Goal: Feedback & Contribution: Leave review/rating

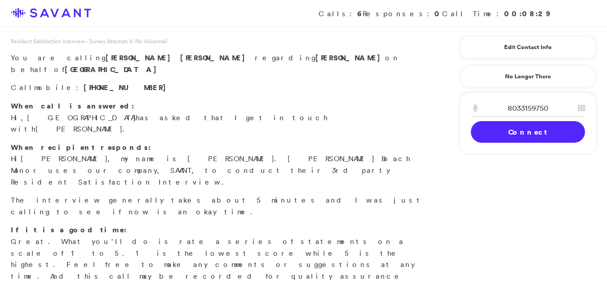
click at [499, 130] on link "Connect" at bounding box center [528, 132] width 114 height 22
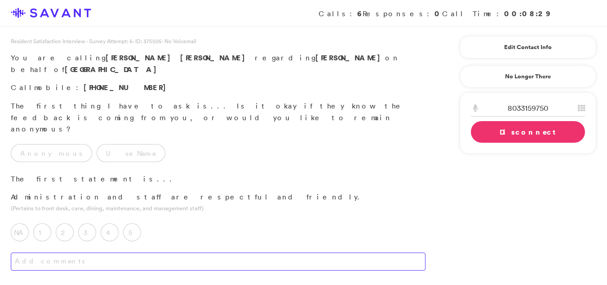
click at [58, 252] on textarea at bounding box center [218, 261] width 415 height 18
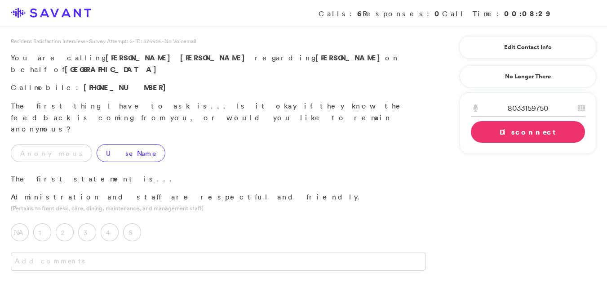
click at [102, 144] on label "Use Name" at bounding box center [131, 153] width 69 height 18
click at [136, 223] on label "5" at bounding box center [132, 232] width 18 height 18
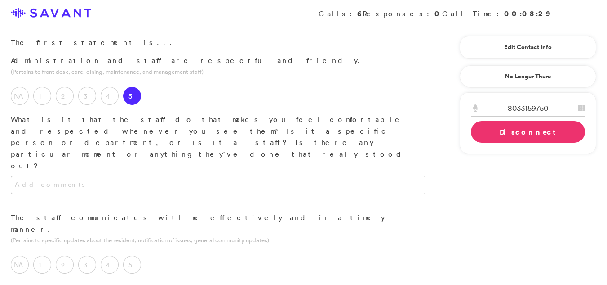
scroll to position [142, 0]
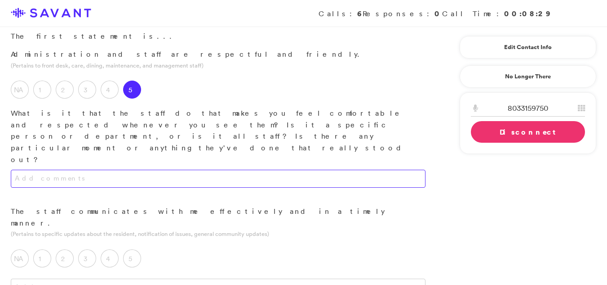
click at [278, 169] on textarea at bounding box center [218, 178] width 415 height 18
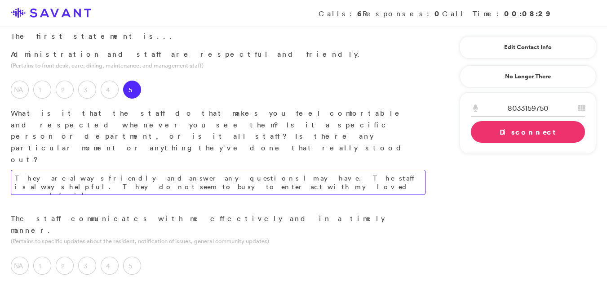
click at [125, 169] on textarea "They are always friendly and answer any questions I may have. The staff is alwa…" at bounding box center [218, 181] width 415 height 25
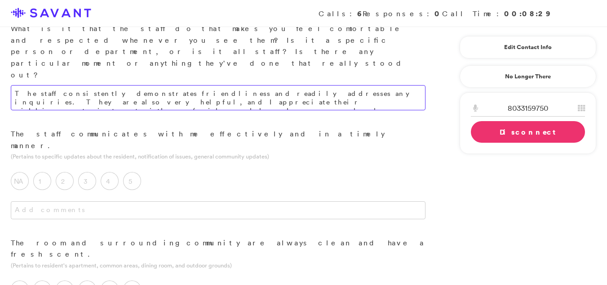
scroll to position [237, 0]
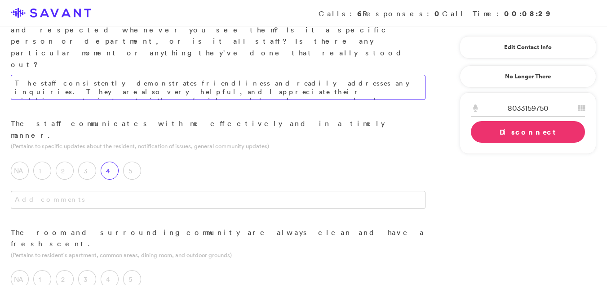
type textarea "The staff consistently demonstrates friendliness and readily addresses any inqu…"
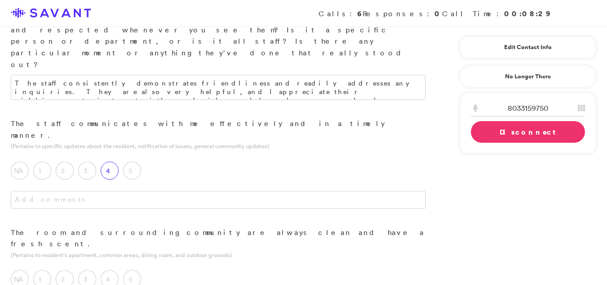
click at [106, 161] on label "4" at bounding box center [110, 170] width 18 height 18
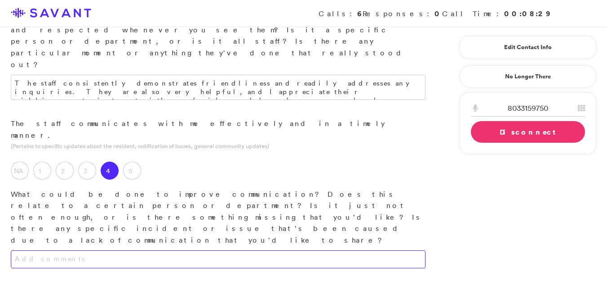
click at [133, 250] on textarea at bounding box center [218, 259] width 415 height 18
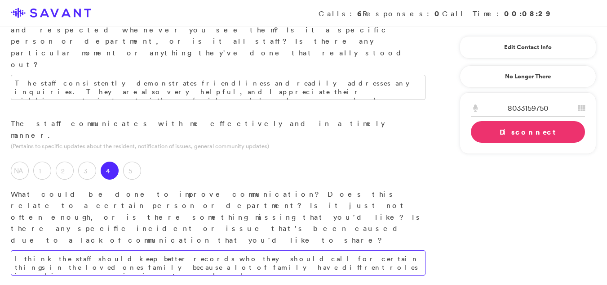
click at [207, 250] on textarea "I think the staff should keep better records who they should call for certain t…" at bounding box center [218, 262] width 415 height 25
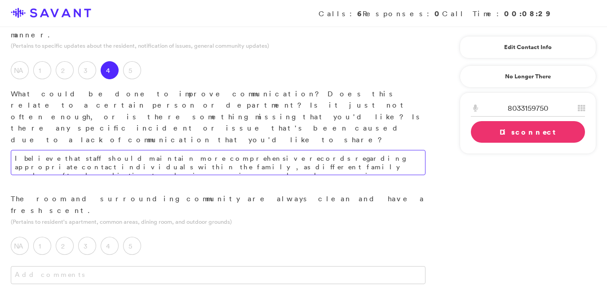
scroll to position [351, 0]
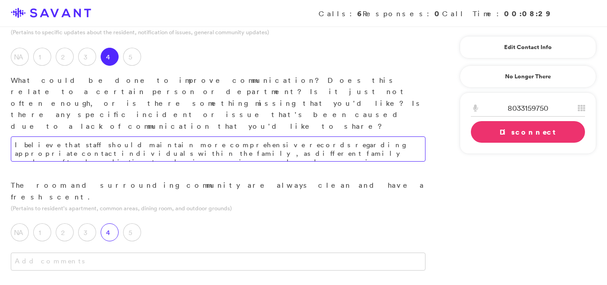
type textarea "I believe that staff should maintain more comprehensive records regarding appro…"
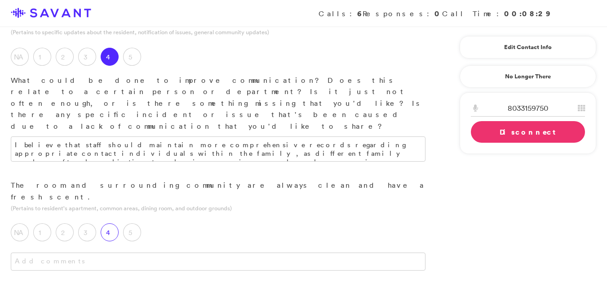
click at [111, 223] on label "4" at bounding box center [110, 232] width 18 height 18
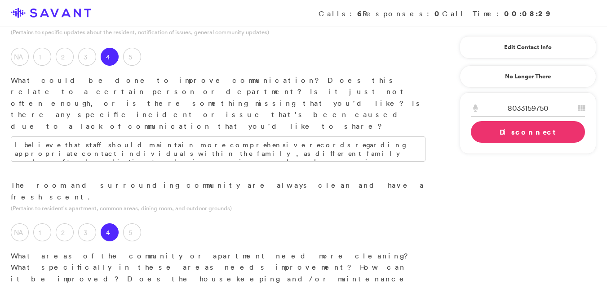
type textarea "During my loved one's brief stay in assisted living, their room unfortunately h…"
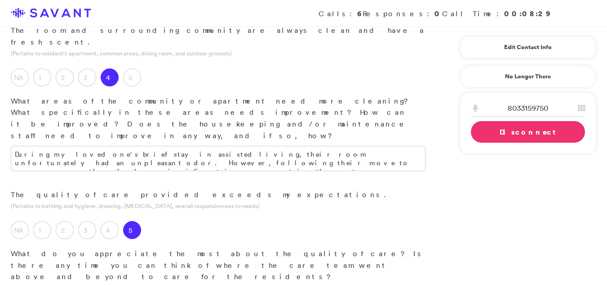
type textarea "I apprrciate the most is that it seems like the staff knows my loved one by her…"
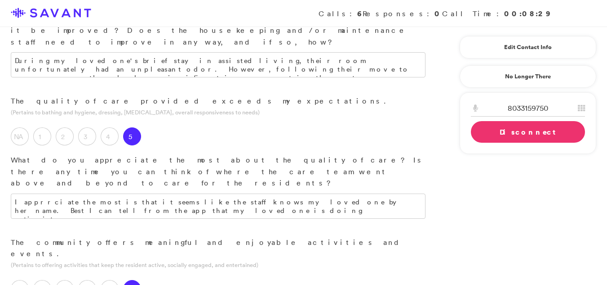
scroll to position [601, 0]
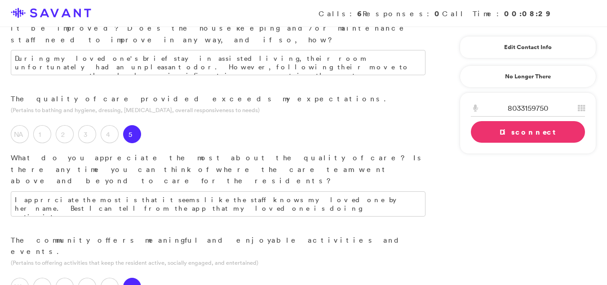
type textarea "Based on my observations, my loved one appears to be participating in a suffici…"
click at [183, 191] on textarea "I apprrciate the most is that it seems like the staff knows my loved one by her…" at bounding box center [218, 203] width 415 height 25
click at [210, 234] on p "The community offers meaningful and enjoyable activities and events." at bounding box center [218, 245] width 415 height 23
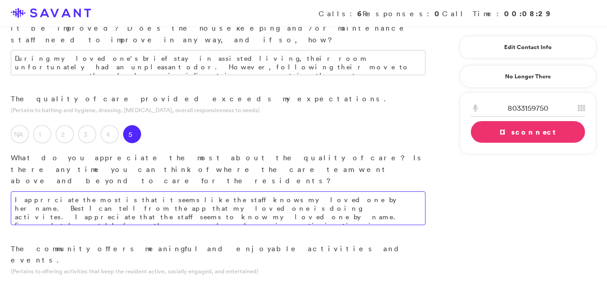
type textarea "I apprrciate the most is that it seems like the staff knows my loved one by her…"
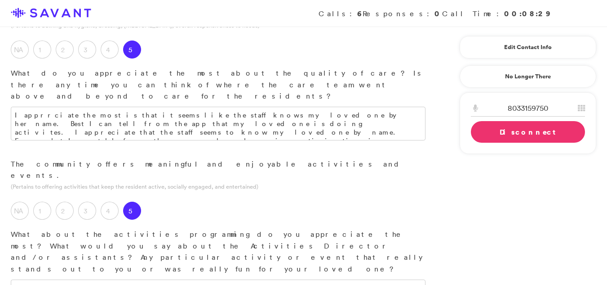
scroll to position [707, 0]
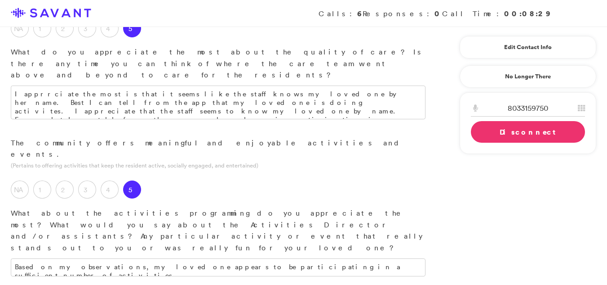
type textarea "I have not eaten there yet or observed the meals yet so I can not say forsure a…"
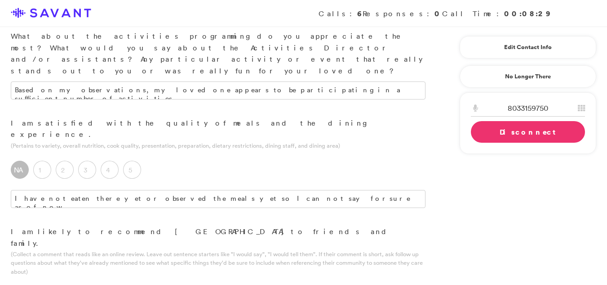
scroll to position [891, 0]
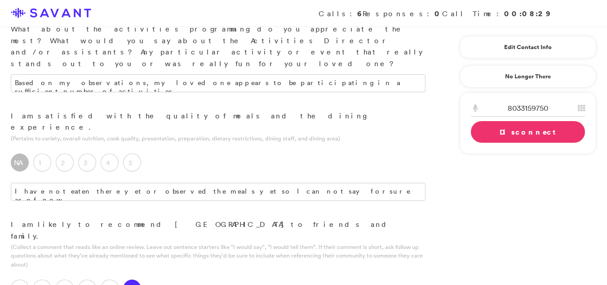
type textarea "The community appears to be well-organized, and the pricing is reasonable."
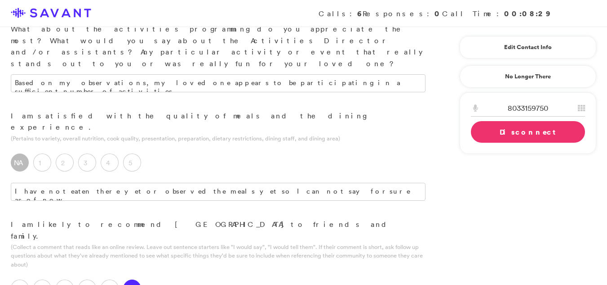
type textarea "The community's location is convenient, and I appreciate the level of activitie…"
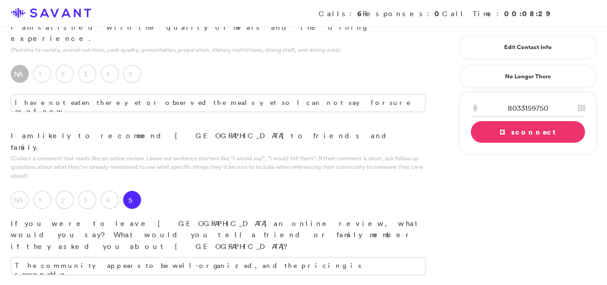
scroll to position [984, 0]
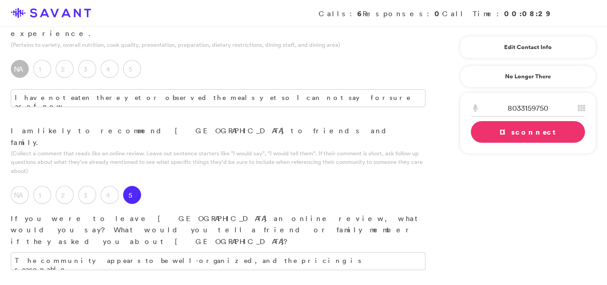
type textarea "Improvements are needed in certain billing and administrative paperwork."
click at [521, 133] on link "Disconnect" at bounding box center [528, 132] width 114 height 22
click at [0, 0] on link "Connect" at bounding box center [0, 0] width 0 height 0
click at [506, 130] on link "Disconnect" at bounding box center [528, 132] width 114 height 22
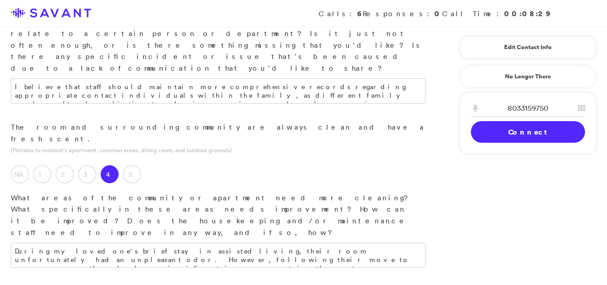
scroll to position [379, 0]
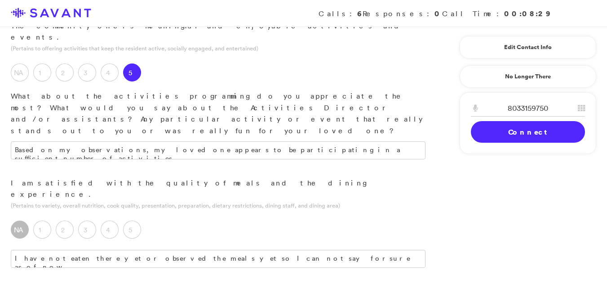
scroll to position [808, 0]
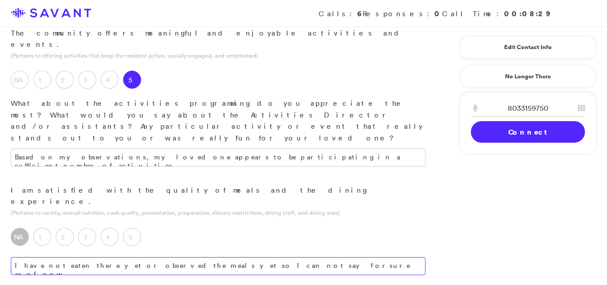
type textarea "I most appreciate that the staff appears to know my loved one by name. Based on…"
click at [307, 257] on textarea "I have not eaten there yet or observed the meals yet so I can not say forsure a…" at bounding box center [218, 266] width 415 height 18
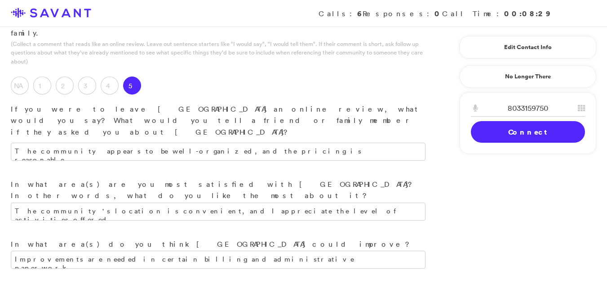
scroll to position [1062, 0]
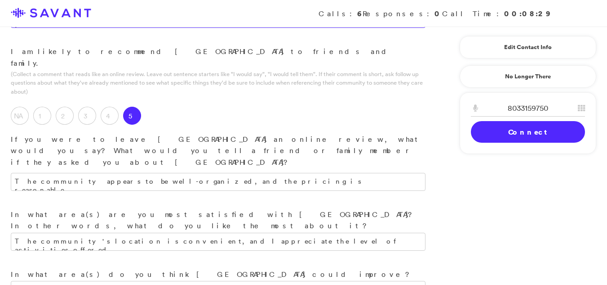
type textarea "I have not yet had the opportunity to sample the meals or observe the dining ex…"
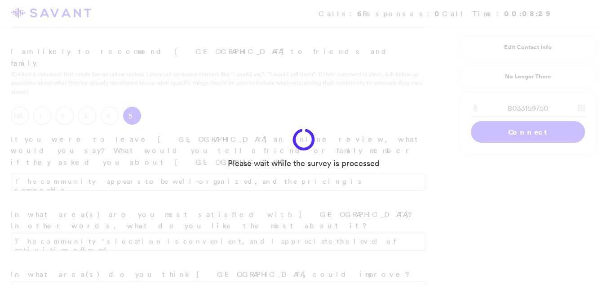
click at [166, 230] on div "Please wait while the survey is processed" at bounding box center [303, 142] width 607 height 285
